Goal: Navigation & Orientation: Find specific page/section

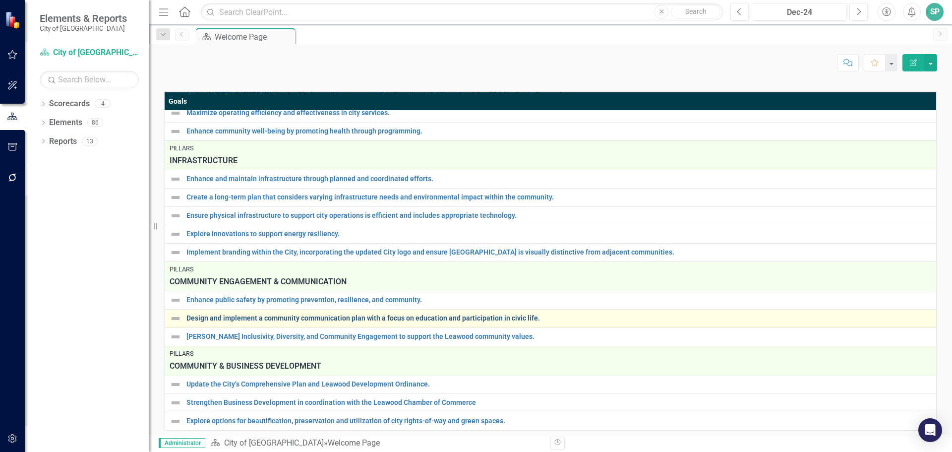
scroll to position [639, 0]
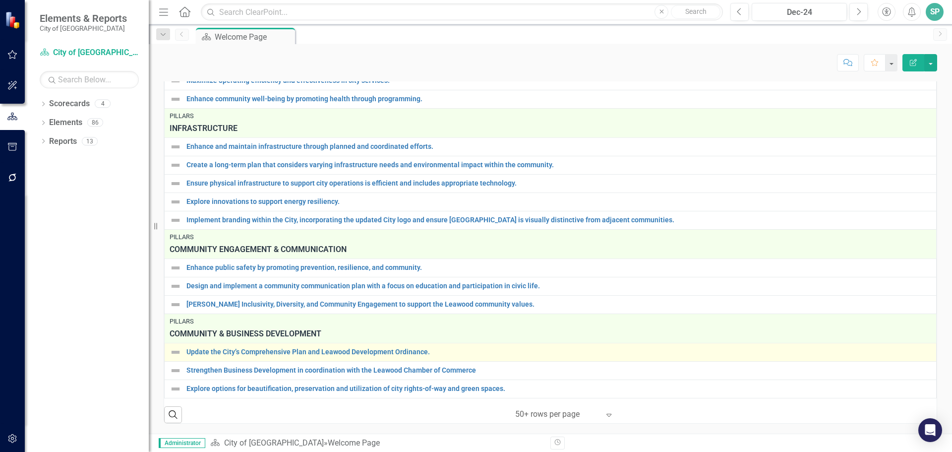
click at [266, 349] on div "Update the City’s Comprehensive Plan and Leawood Development Ordinance." at bounding box center [550, 352] width 761 height 12
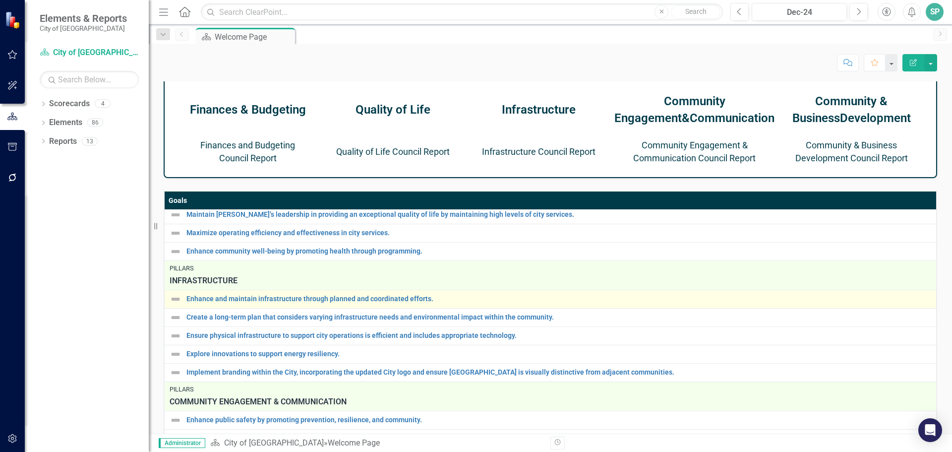
scroll to position [127, 0]
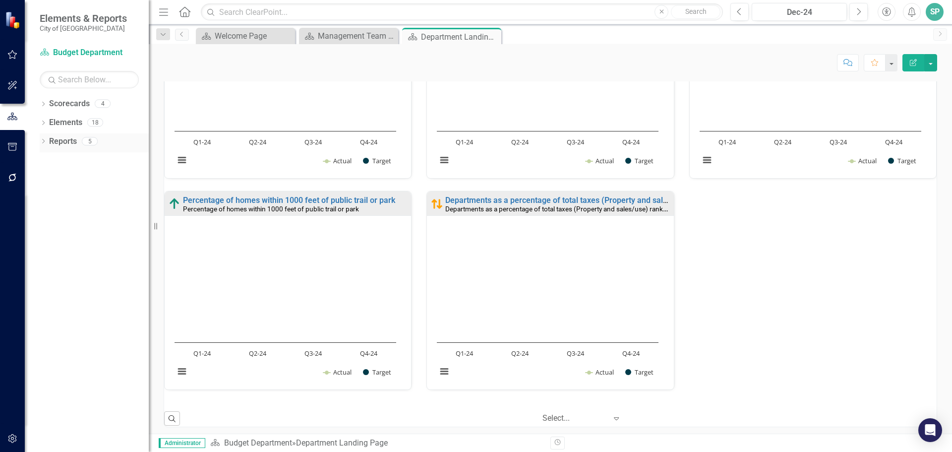
click at [77, 142] on div "Reports 5" at bounding box center [99, 142] width 100 height 19
click at [43, 141] on icon "Dropdown" at bounding box center [43, 141] width 7 height 5
click at [83, 155] on link "Scorecard Scorecards" at bounding box center [81, 158] width 54 height 11
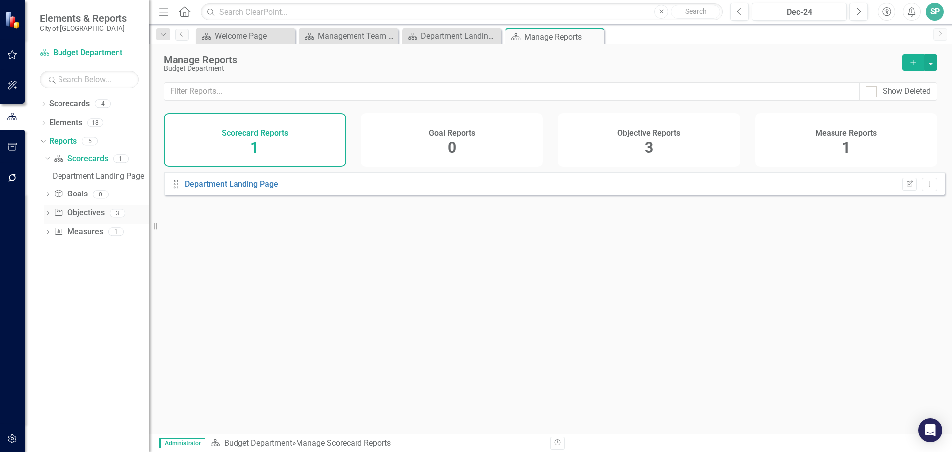
click at [46, 213] on icon "Dropdown" at bounding box center [47, 213] width 7 height 5
click at [81, 216] on div "Department Objectives" at bounding box center [101, 213] width 96 height 9
